Goal: Task Accomplishment & Management: Use online tool/utility

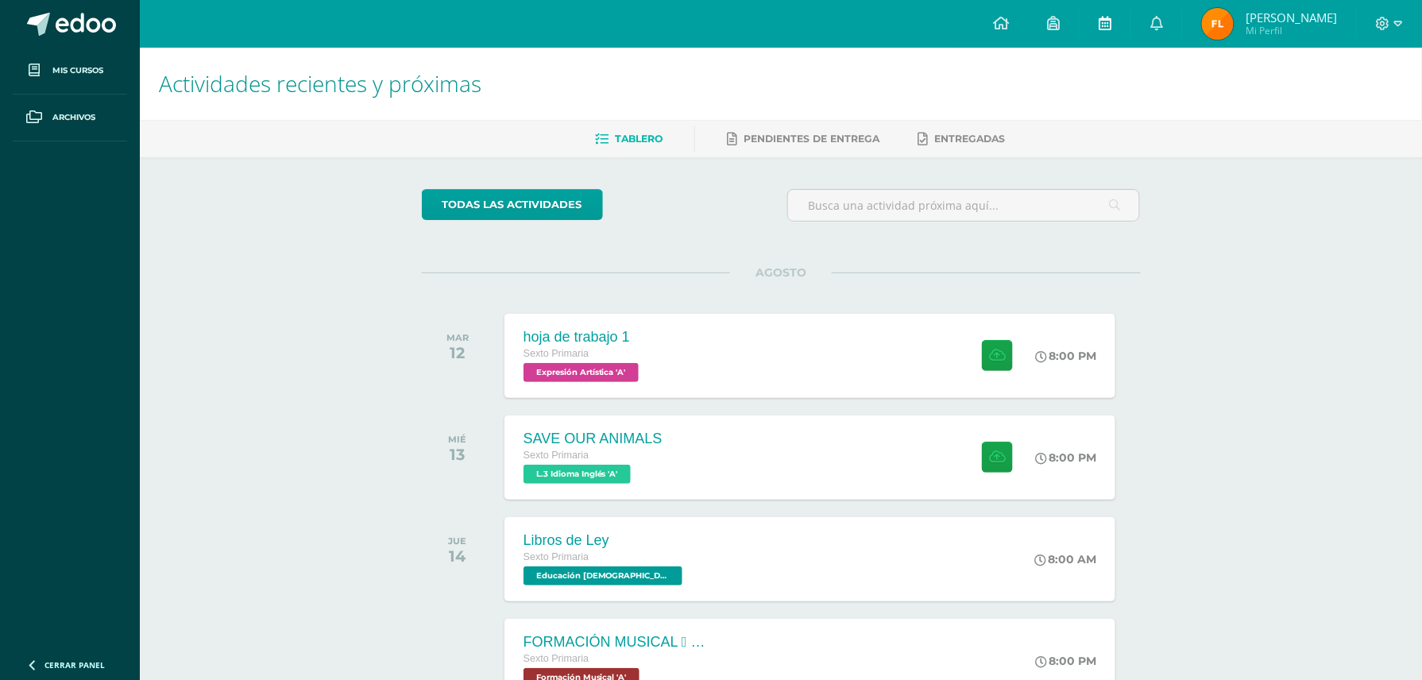
click at [1111, 24] on icon at bounding box center [1105, 23] width 13 height 14
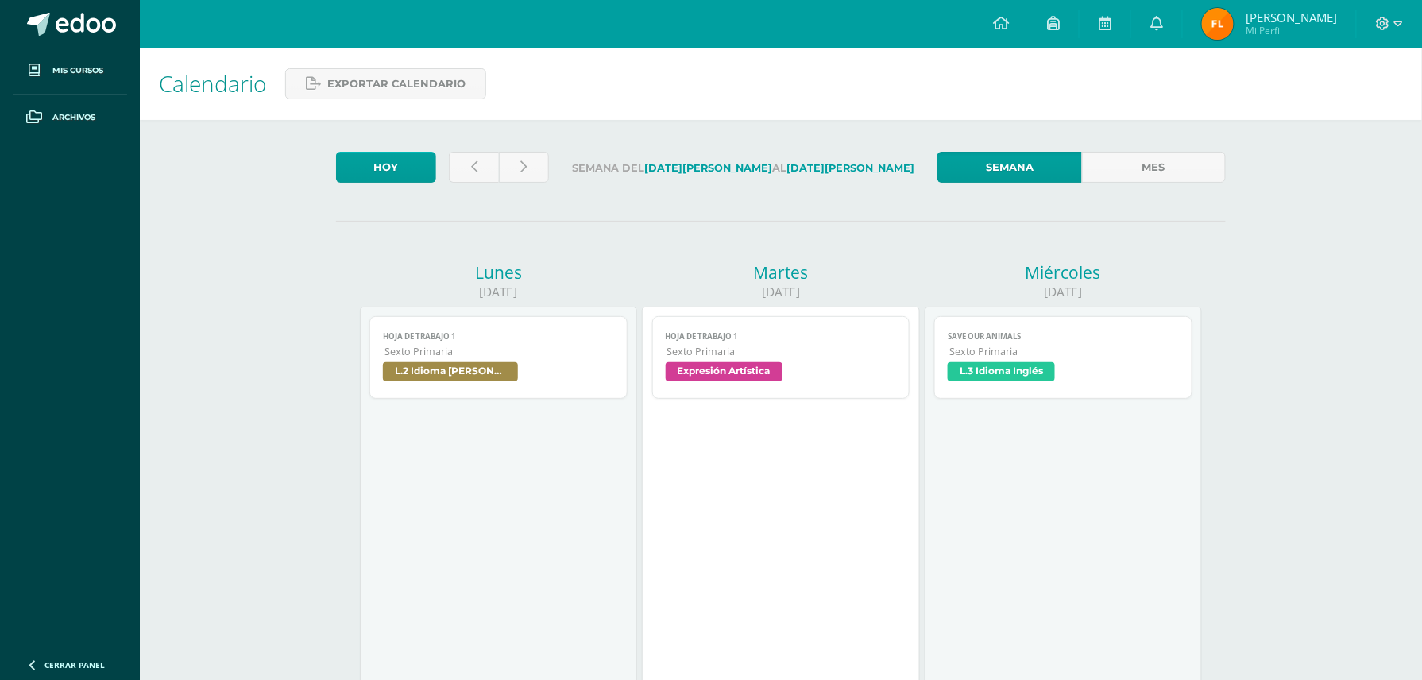
click at [624, 353] on link "hoja de trabajo 1 Sexto Primaria L.2 Idioma Maya Kaqchikel" at bounding box center [498, 357] width 258 height 83
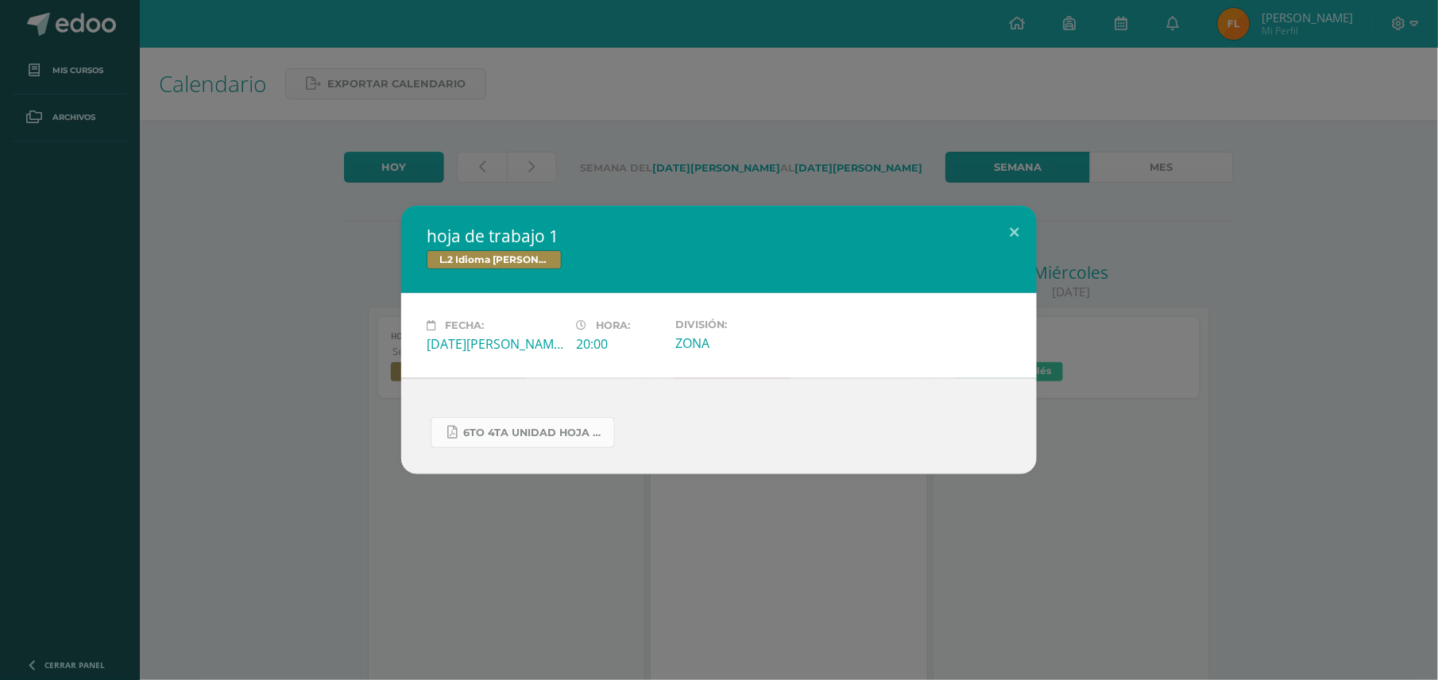
click at [541, 436] on span "6to 4ta unidad hoja de trabajo kaqchikel.pdf" at bounding box center [534, 433] width 143 height 13
click at [1010, 234] on button at bounding box center [1013, 233] width 45 height 54
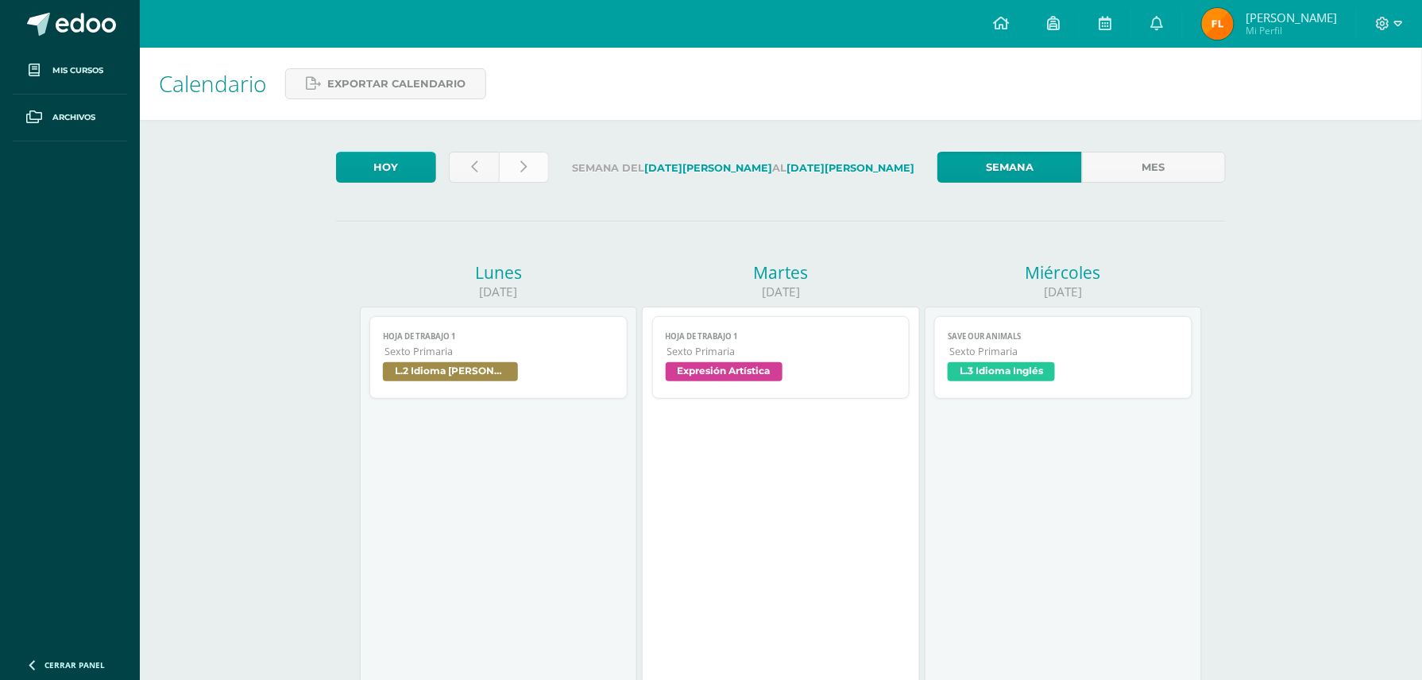
click at [518, 167] on link at bounding box center [524, 167] width 50 height 31
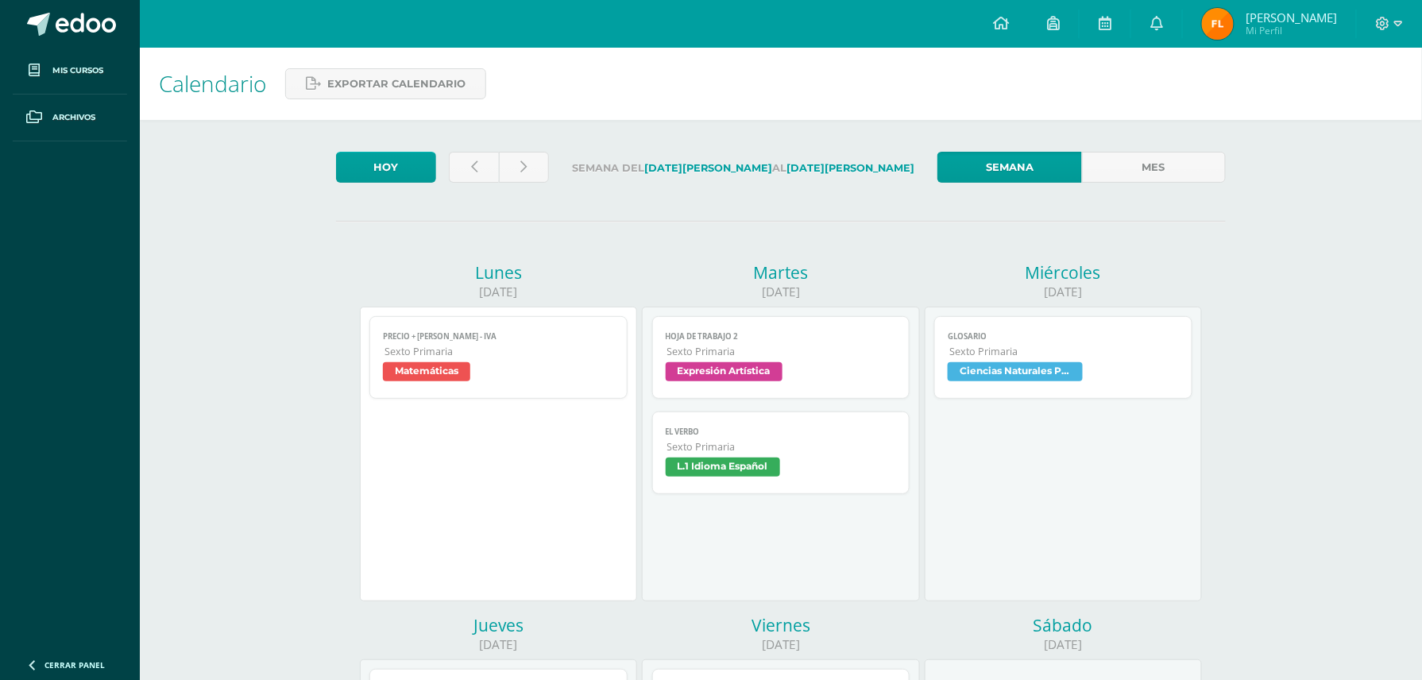
click at [535, 337] on span "Precio + IVA Precio - IVA" at bounding box center [498, 336] width 231 height 10
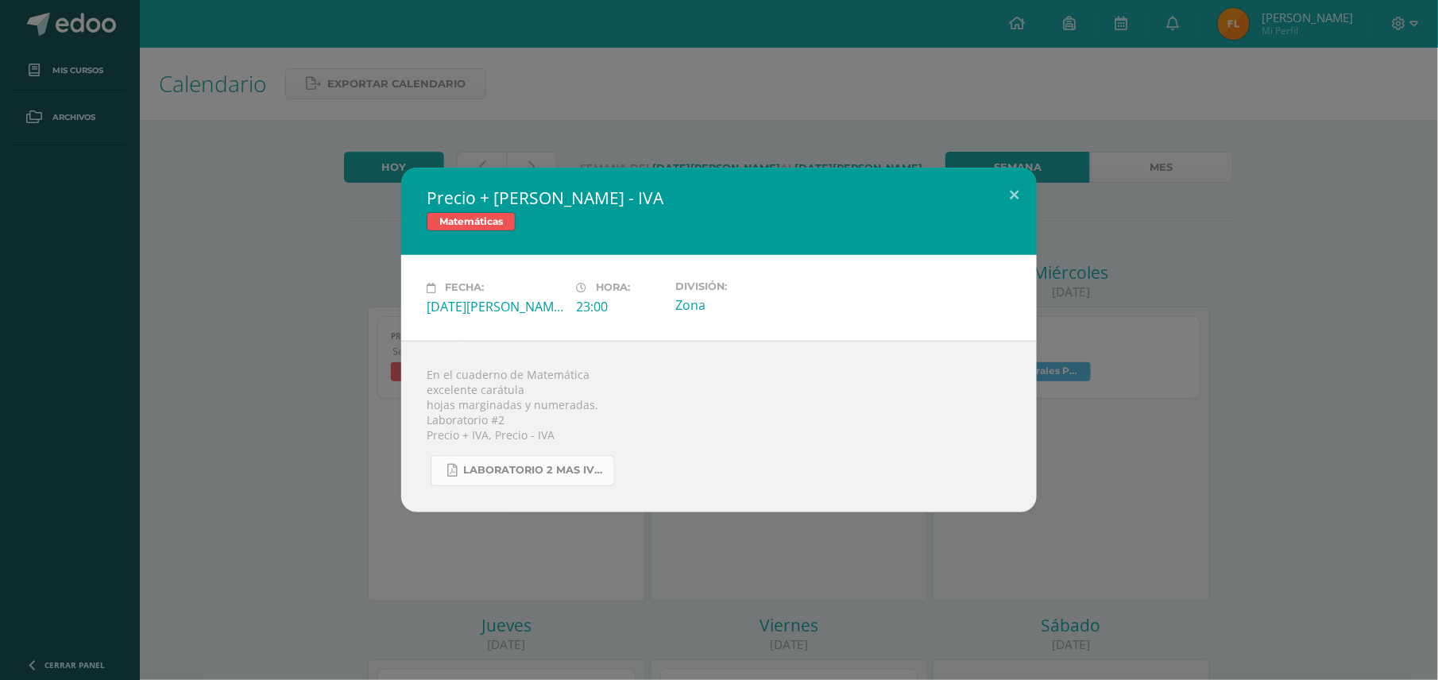
click at [579, 480] on link "Laboratorio 2 mas IVA y menos IVA.pdf" at bounding box center [523, 470] width 184 height 31
